Goal: Information Seeking & Learning: Learn about a topic

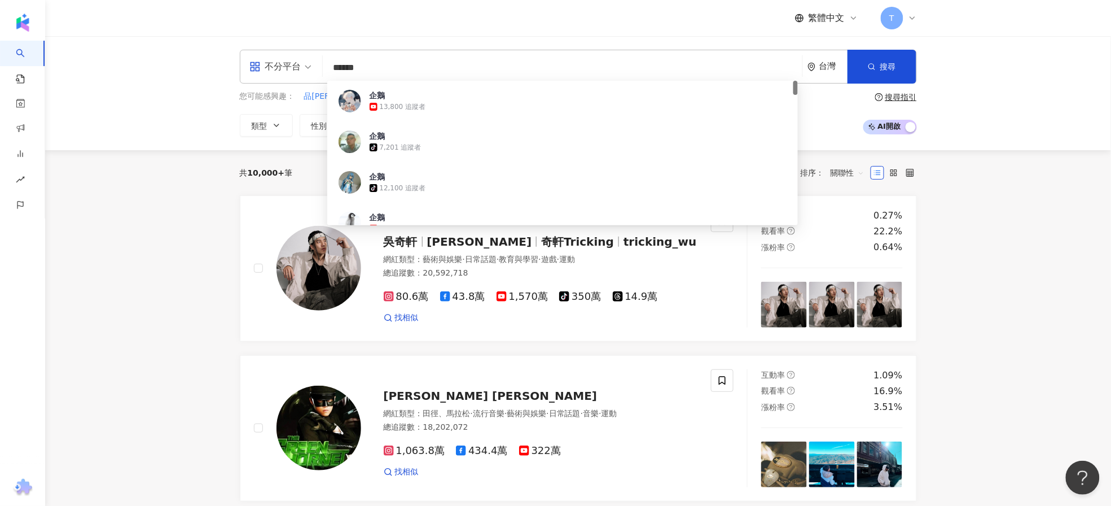
type input "*****"
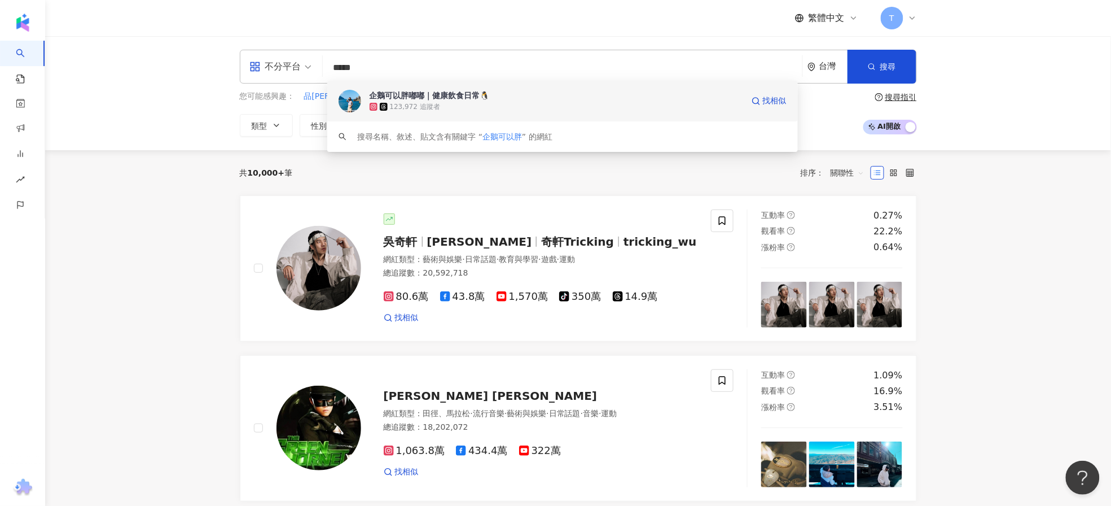
click at [434, 94] on div "企鵝可以胖嘟嘟｜健康飲食日常🐧" at bounding box center [430, 95] width 120 height 11
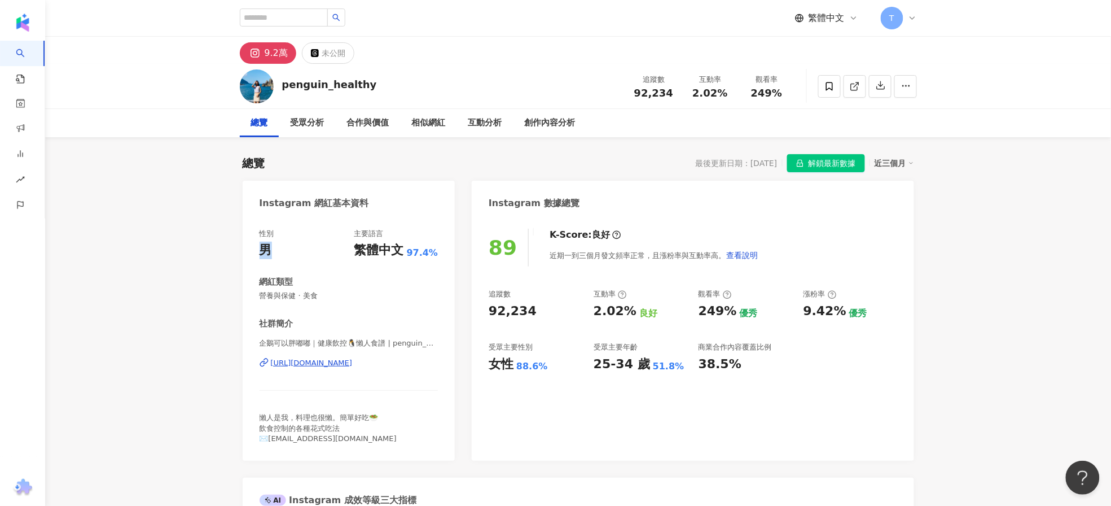
drag, startPoint x: 283, startPoint y: 253, endPoint x: 240, endPoint y: 250, distance: 43.0
click at [314, 269] on div "性別 男 主要語言 繁體中文 97.4% 網紅類型 營養與保健 · 美食 社群簡介 企鵝可以胖嘟嘟｜健康飲控🐧懶人食譜 | penguin_healthy […" at bounding box center [349, 336] width 179 height 215
click at [419, 291] on span "營養與保健 · 美食" at bounding box center [349, 296] width 179 height 10
click at [550, 260] on div "近期一到三個月發文頻率正常，且漲粉率與互動率高。 查看說明" at bounding box center [654, 255] width 209 height 23
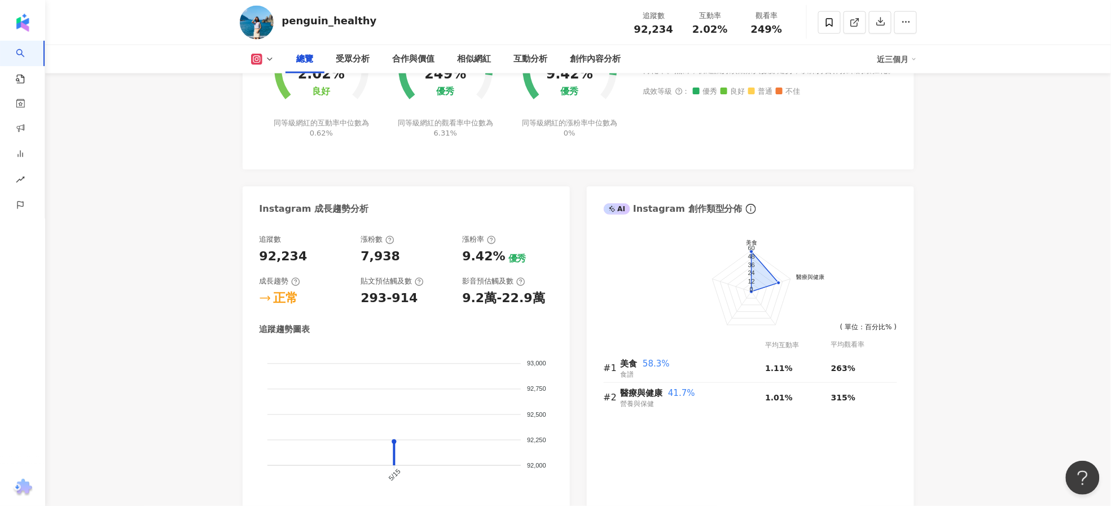
scroll to position [602, 0]
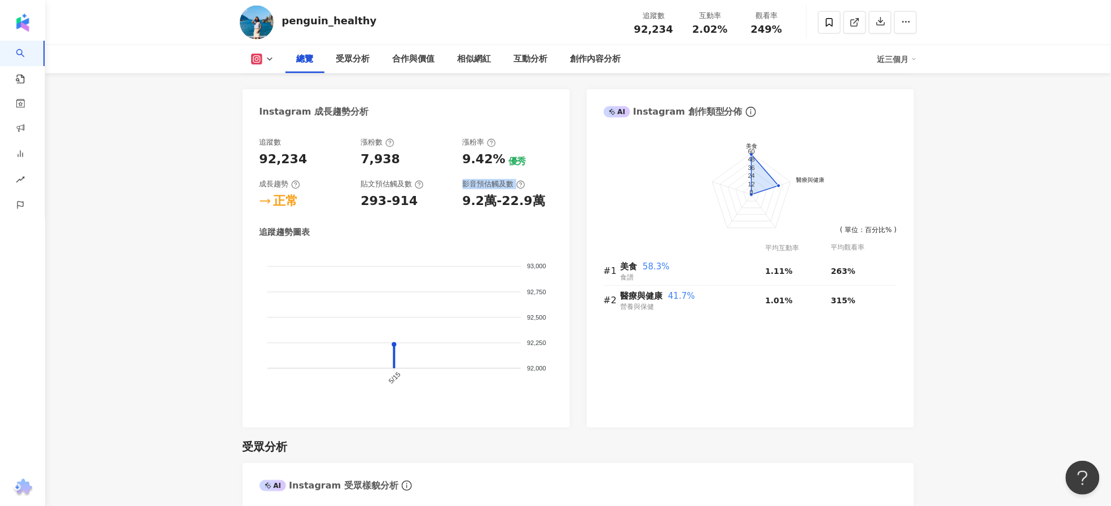
drag, startPoint x: 462, startPoint y: 184, endPoint x: 533, endPoint y: 186, distance: 70.6
click at [533, 186] on div "影音預估觸及數" at bounding box center [508, 184] width 90 height 10
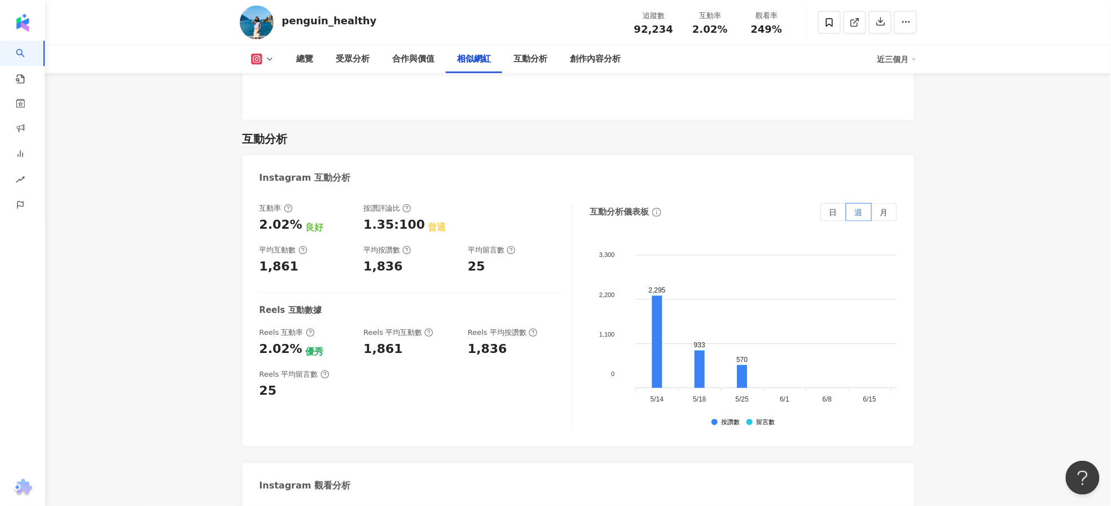
scroll to position [2182, 0]
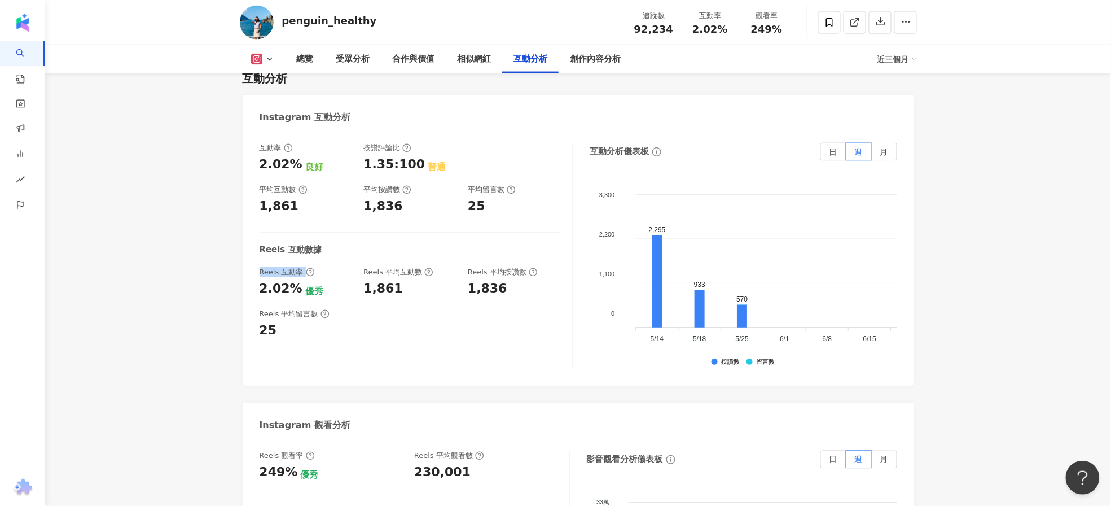
drag, startPoint x: 253, startPoint y: 254, endPoint x: 348, endPoint y: 248, distance: 94.4
click at [348, 248] on div "互動率 2.02% 良好 按讚評論比 1.35:100 普通 平均互動數 1,861 平均按讚數 1,836 平均留言數 25 Reels 互動數據 Reel…" at bounding box center [578, 258] width 671 height 254
drag, startPoint x: 264, startPoint y: 270, endPoint x: 310, endPoint y: 270, distance: 46.3
click at [310, 280] on div "2.02% 優秀" at bounding box center [306, 288] width 93 height 17
drag, startPoint x: 361, startPoint y: 268, endPoint x: 414, endPoint y: 273, distance: 52.7
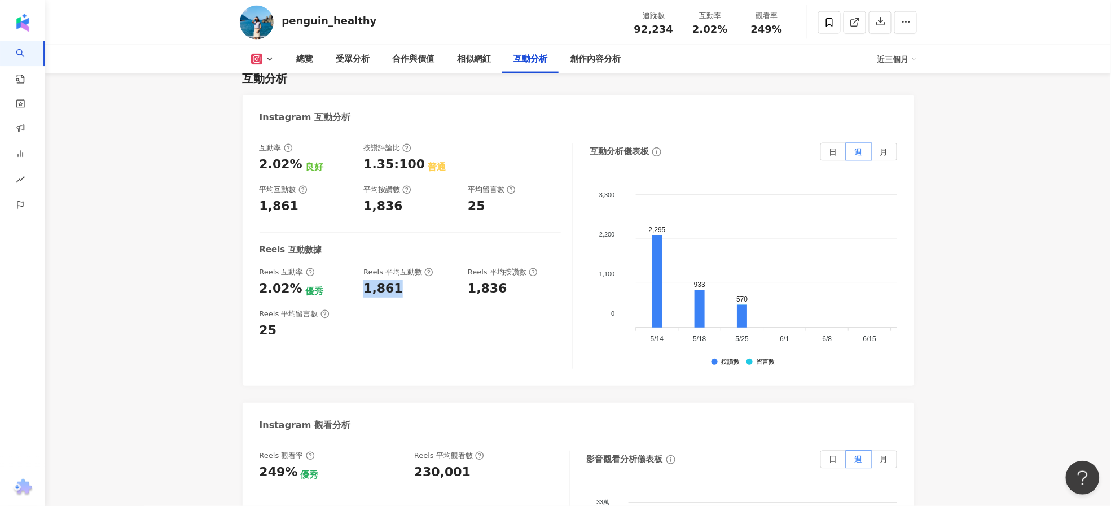
click at [414, 273] on div "Reels 互動率 2.02% 優秀 Reels 平均互動數 1,861 Reels 平均按讚數 1,836" at bounding box center [410, 282] width 301 height 30
drag, startPoint x: 486, startPoint y: 269, endPoint x: 512, endPoint y: 269, distance: 26.5
click at [512, 280] on div "1,836" at bounding box center [514, 288] width 93 height 17
drag, startPoint x: 406, startPoint y: 459, endPoint x: 494, endPoint y: 462, distance: 88.1
click at [494, 462] on div "Reels 觀看率 249% 優秀 Reels 平均觀看數 230,001" at bounding box center [409, 465] width 299 height 30
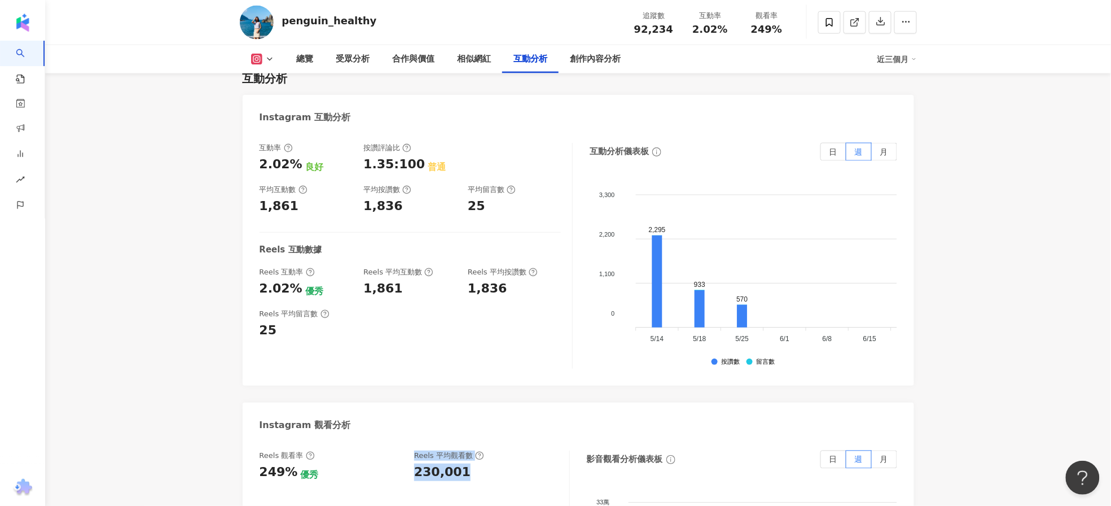
click at [449, 463] on div "230,001" at bounding box center [442, 471] width 56 height 17
click at [429, 463] on div "230,001" at bounding box center [442, 471] width 56 height 17
